Goal: Transaction & Acquisition: Purchase product/service

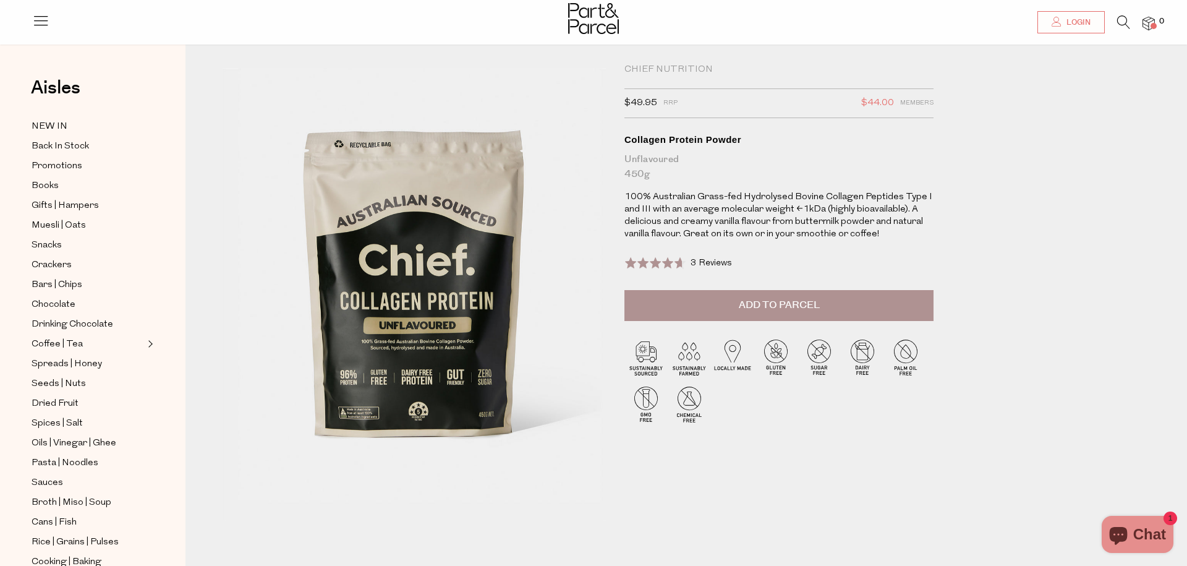
scroll to position [105, 0]
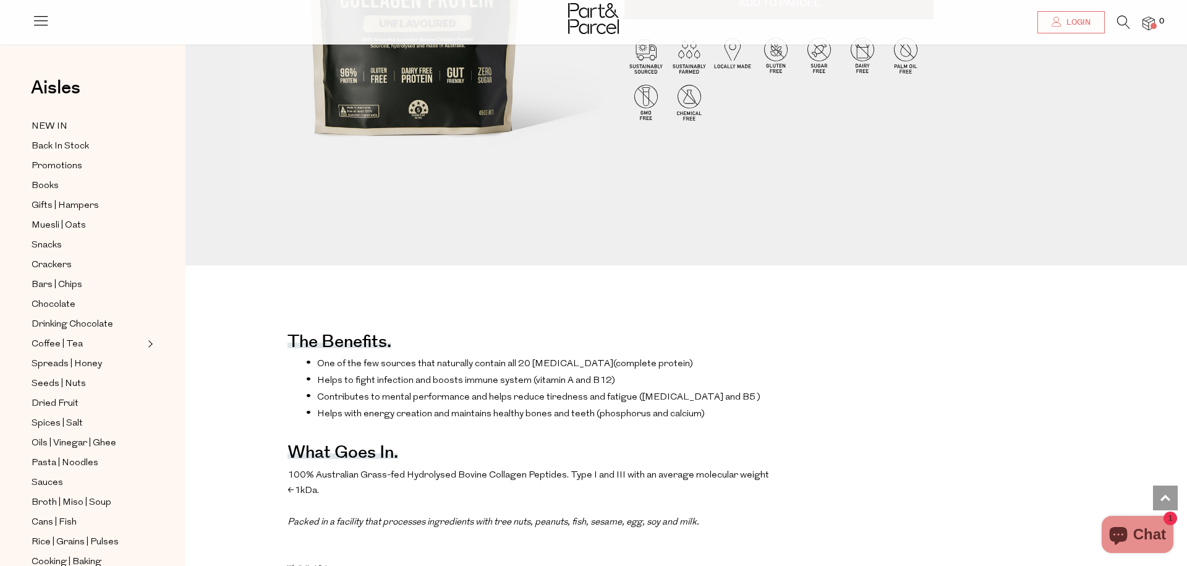
scroll to position [308, 0]
